Goal: Find specific page/section: Find specific page/section

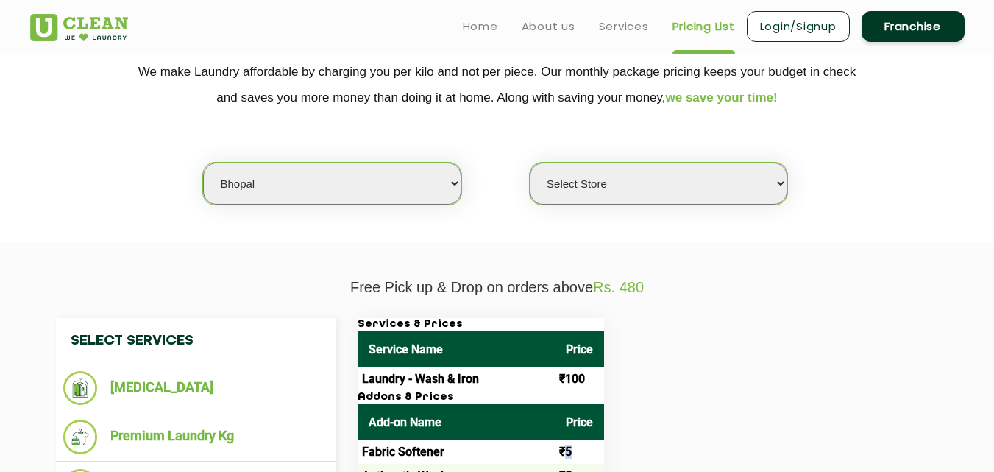
scroll to position [265, 0]
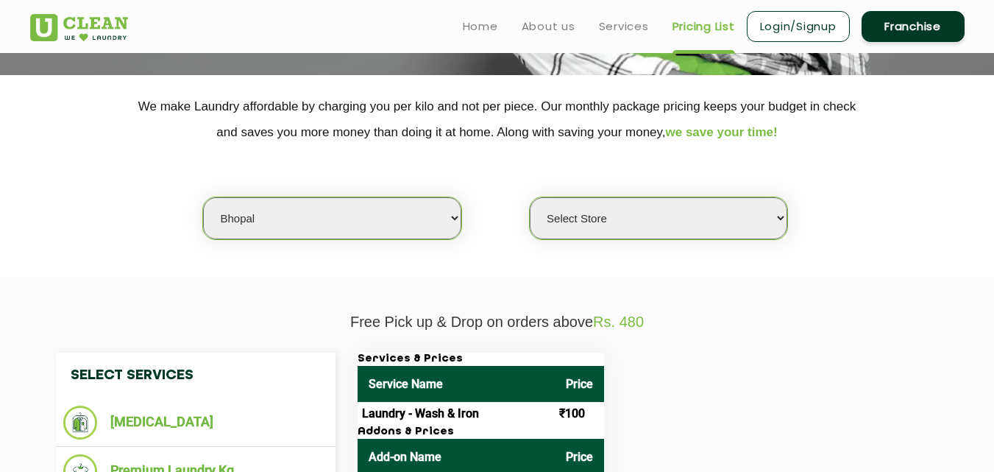
click at [400, 216] on select "Select city [GEOGRAPHIC_DATA] [GEOGRAPHIC_DATA] [GEOGRAPHIC_DATA] [GEOGRAPHIC_D…" at bounding box center [332, 218] width 258 height 42
select select "192"
click at [330, 266] on section "We make Laundry affordable by charging you per kilo and not per piece. Our mont…" at bounding box center [497, 176] width 994 height 202
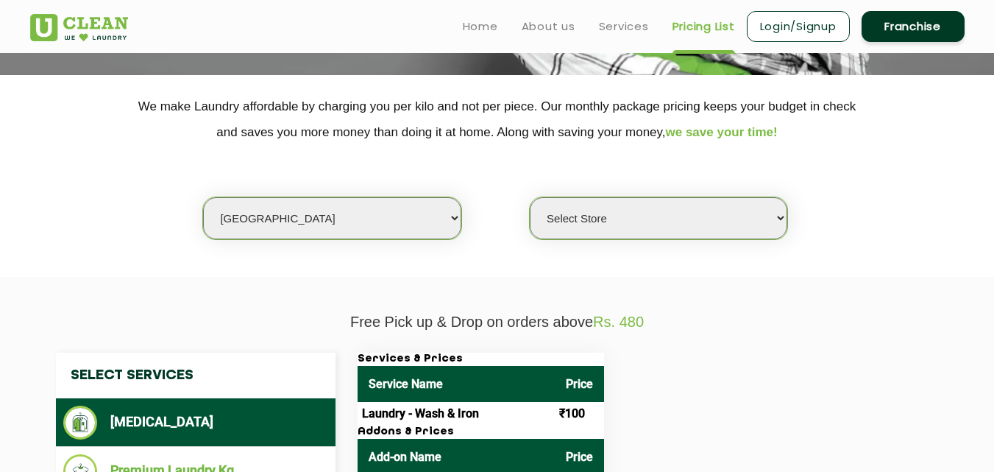
select select "0"
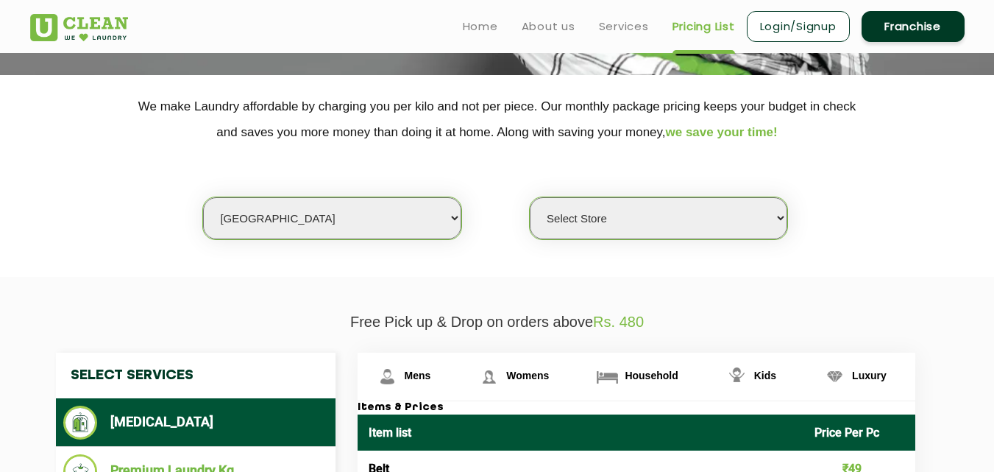
click at [491, 135] on p "We make Laundry affordable by charging you per kilo and not per piece. Our mont…" at bounding box center [497, 119] width 935 height 52
click at [529, 146] on div "Select city [GEOGRAPHIC_DATA] [GEOGRAPHIC_DATA] [GEOGRAPHIC_DATA] [GEOGRAPHIC_D…" at bounding box center [497, 192] width 957 height 95
click at [581, 150] on div "Select city [GEOGRAPHIC_DATA] [GEOGRAPHIC_DATA] [GEOGRAPHIC_DATA] [GEOGRAPHIC_D…" at bounding box center [497, 192] width 957 height 95
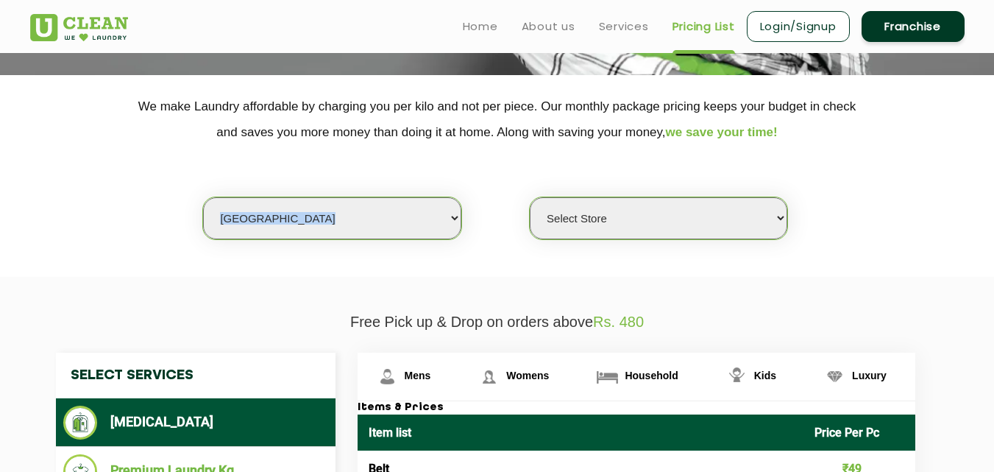
click at [581, 150] on div "Select city [GEOGRAPHIC_DATA] [GEOGRAPHIC_DATA] [GEOGRAPHIC_DATA] [GEOGRAPHIC_D…" at bounding box center [497, 192] width 957 height 95
click at [662, 142] on p "We make Laundry affordable by charging you per kilo and not per piece. Our mont…" at bounding box center [497, 119] width 935 height 52
click at [674, 143] on p "We make Laundry affordable by charging you per kilo and not per piece. Our mont…" at bounding box center [497, 119] width 935 height 52
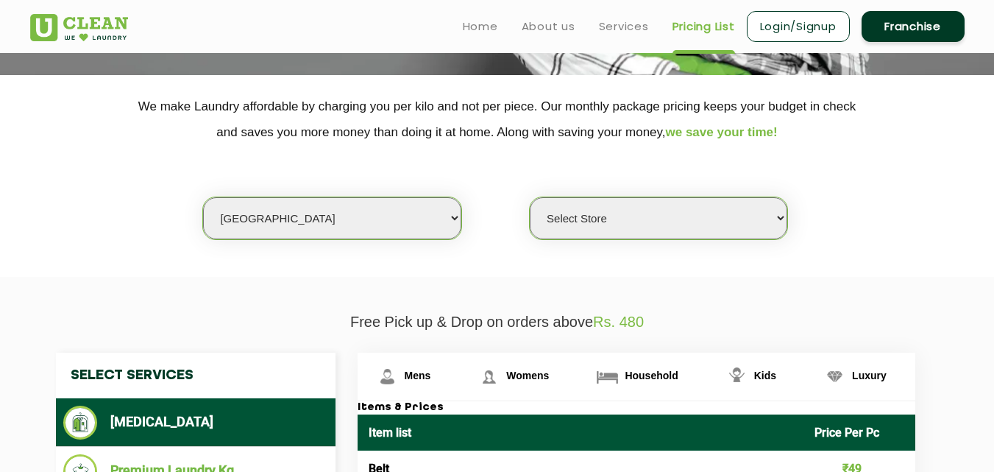
click at [665, 141] on p "We make Laundry affordable by charging you per kilo and not per piece. Our mont…" at bounding box center [497, 119] width 935 height 52
click at [660, 143] on p "We make Laundry affordable by charging you per kilo and not per piece. Our mont…" at bounding box center [497, 119] width 935 height 52
click at [489, 132] on p "We make Laundry affordable by charging you per kilo and not per piece. Our mont…" at bounding box center [497, 119] width 935 height 52
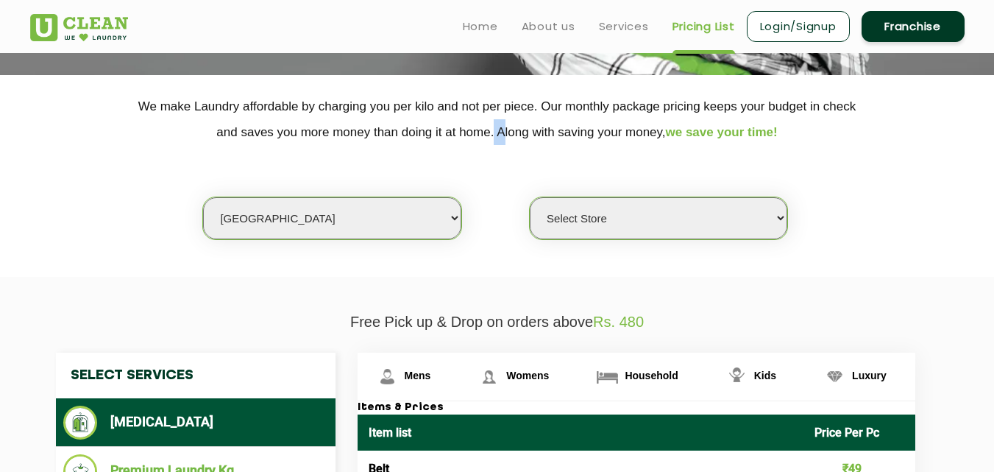
click at [489, 132] on p "We make Laundry affordable by charging you per kilo and not per piece. Our mont…" at bounding box center [497, 119] width 935 height 52
click at [532, 106] on p "We make Laundry affordable by charging you per kilo and not per piece. Our mont…" at bounding box center [497, 119] width 935 height 52
click at [821, 111] on p "We make Laundry affordable by charging you per kilo and not per piece. Our mont…" at bounding box center [497, 119] width 935 height 52
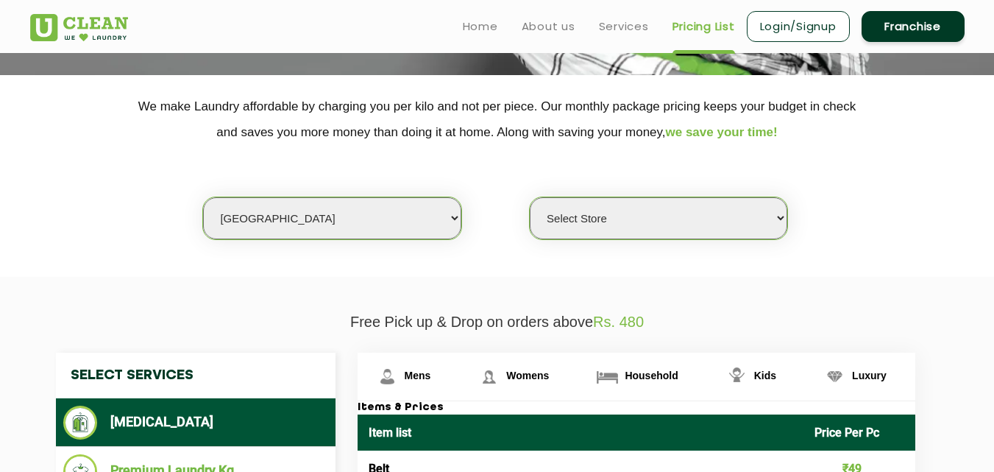
click at [808, 107] on p "We make Laundry affordable by charging you per kilo and not per piece. Our mont…" at bounding box center [497, 119] width 935 height 52
click at [776, 125] on span "we save your time!" at bounding box center [722, 132] width 112 height 14
click at [366, 213] on select "Select city Aalo Agartala Agra Ahmedabad Akola Aligarh Alwar - UClean Select Am…" at bounding box center [332, 218] width 258 height 42
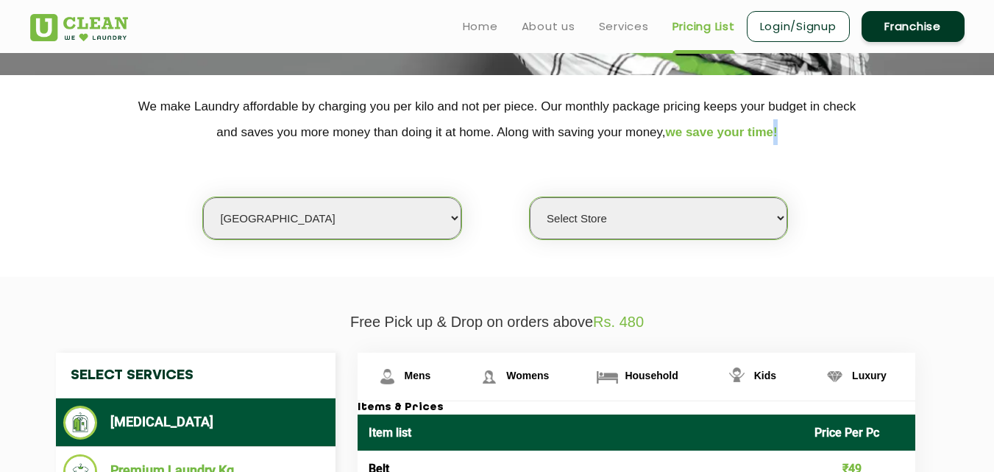
select select "11"
click at [366, 213] on select "Select city Aalo Agartala Agra Ahmedabad Akola Aligarh Alwar - UClean Select Am…" at bounding box center [332, 218] width 258 height 42
click at [595, 237] on select "Select Store UClean Anna Nagar UClean Navalur UClean Chitlapakkam UClean Urrapa…" at bounding box center [659, 218] width 258 height 42
select select "310"
click at [530, 197] on select "Select Store UClean Anna Nagar UClean Navalur UClean Chitlapakkam UClean Urrapa…" at bounding box center [659, 218] width 258 height 42
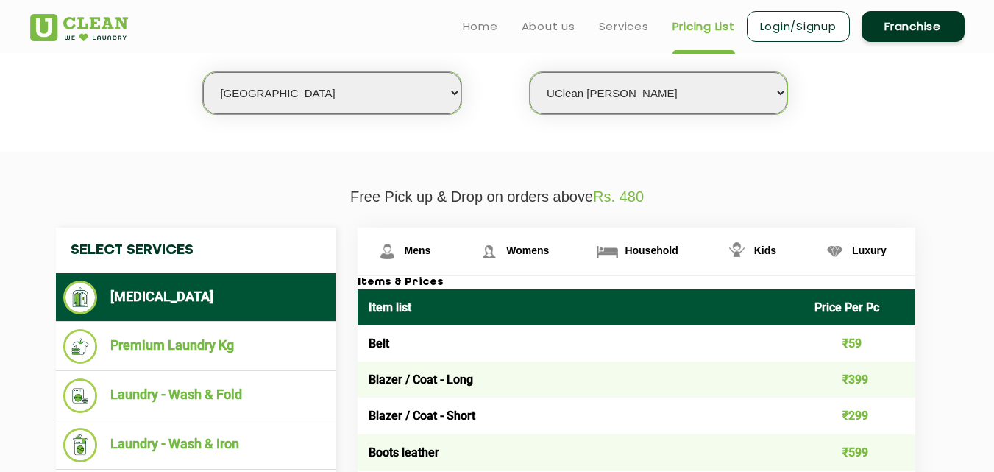
scroll to position [378, 0]
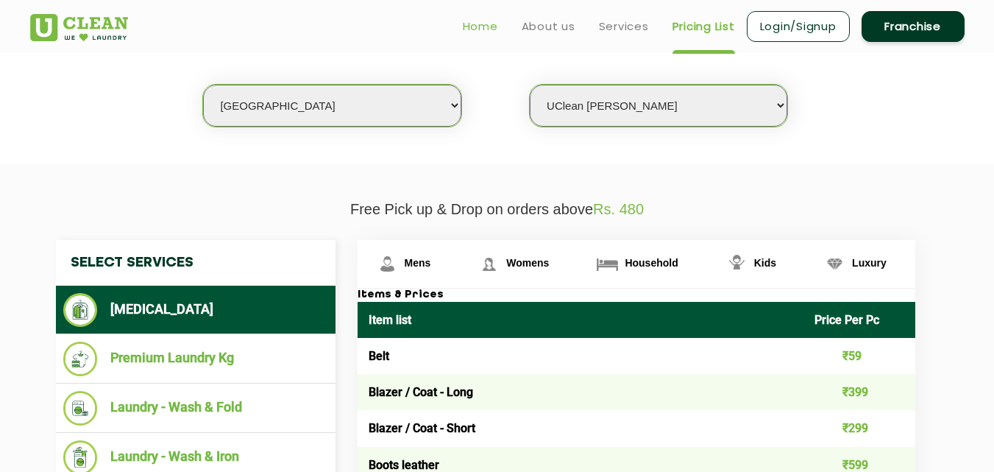
click at [489, 21] on link "Home" at bounding box center [480, 27] width 35 height 18
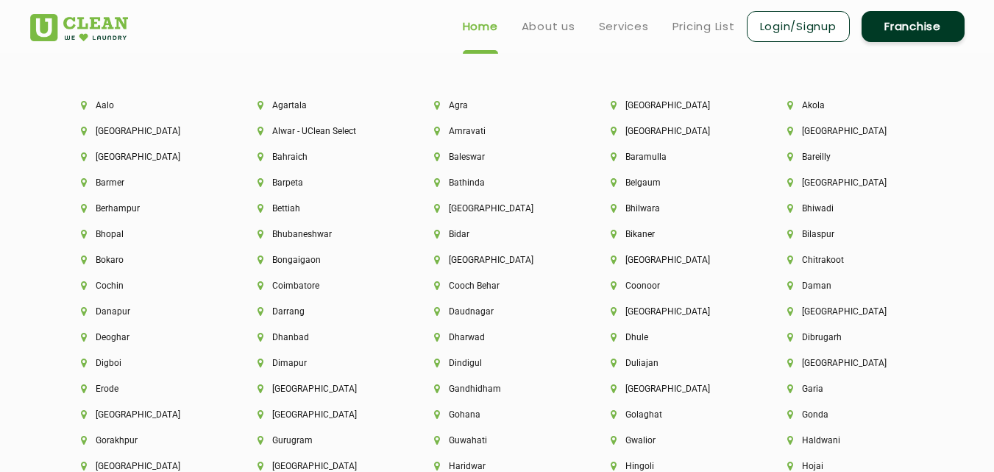
scroll to position [3148, 0]
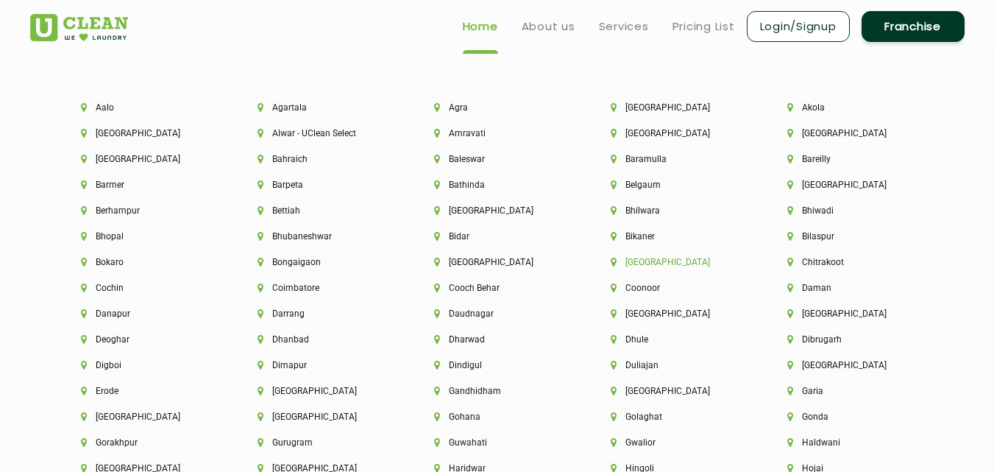
click at [632, 262] on li "[GEOGRAPHIC_DATA]" at bounding box center [674, 262] width 127 height 10
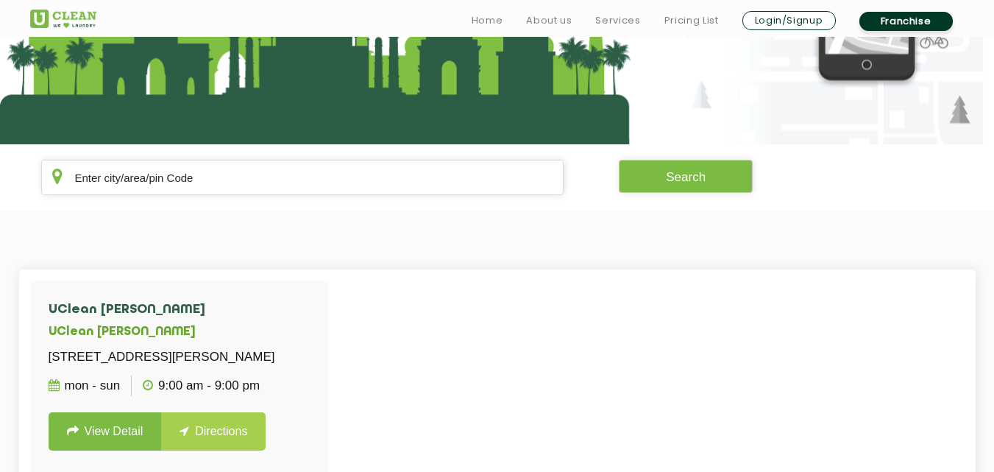
scroll to position [236, 0]
